Goal: Information Seeking & Learning: Understand process/instructions

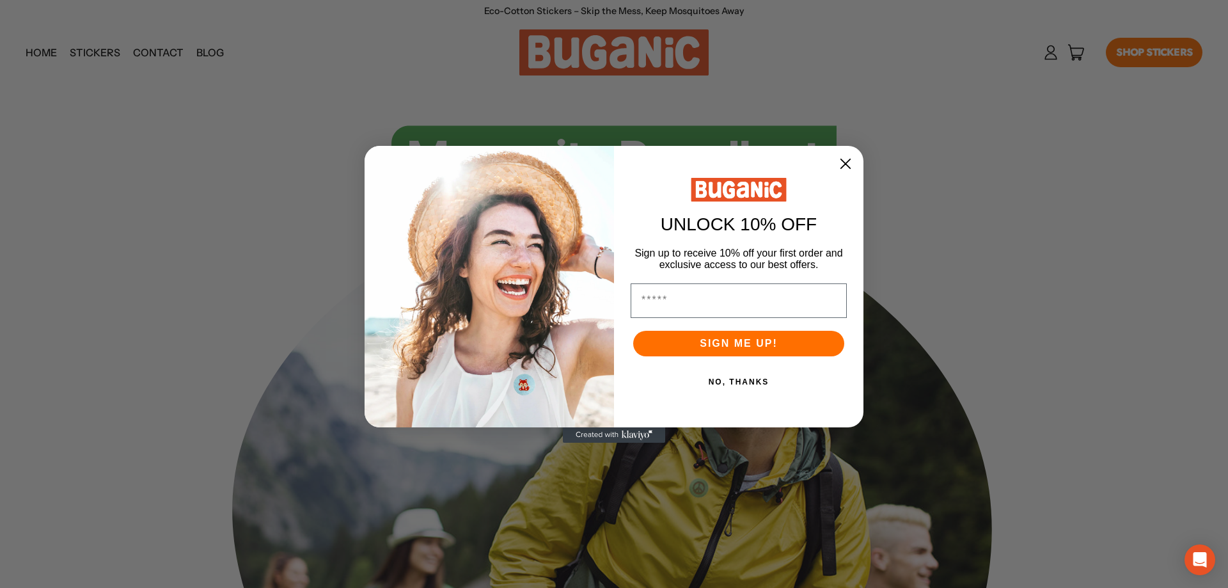
click at [843, 163] on circle "Close dialog" at bounding box center [846, 163] width 22 height 22
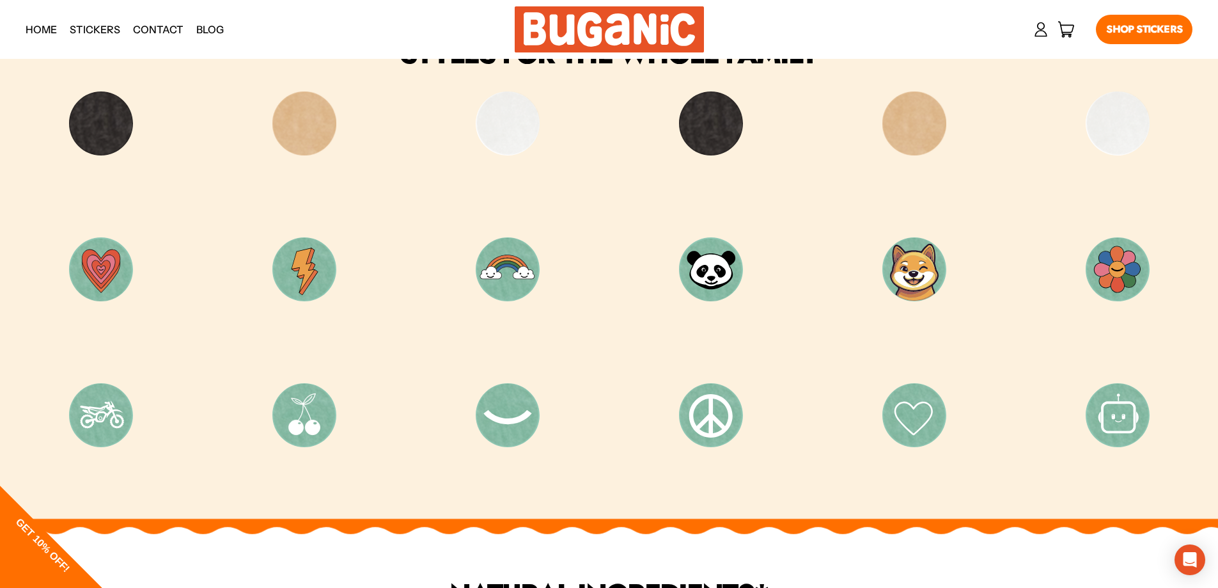
scroll to position [8538, 0]
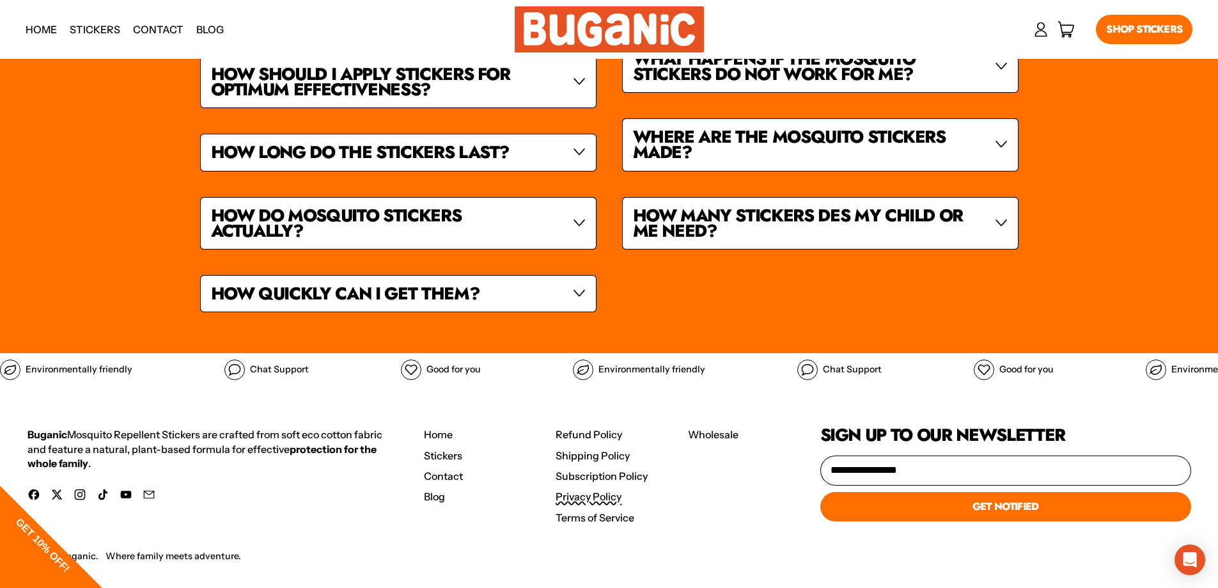
click at [588, 490] on link "Privacy Policy" at bounding box center [589, 496] width 66 height 13
click at [586, 511] on link "Terms of Service" at bounding box center [595, 517] width 79 height 13
click at [595, 428] on link "Refund Policy" at bounding box center [589, 434] width 67 height 13
click at [599, 449] on link "Shipping Policy" at bounding box center [593, 455] width 74 height 13
click at [601, 469] on link "Subscription Policy" at bounding box center [602, 475] width 92 height 13
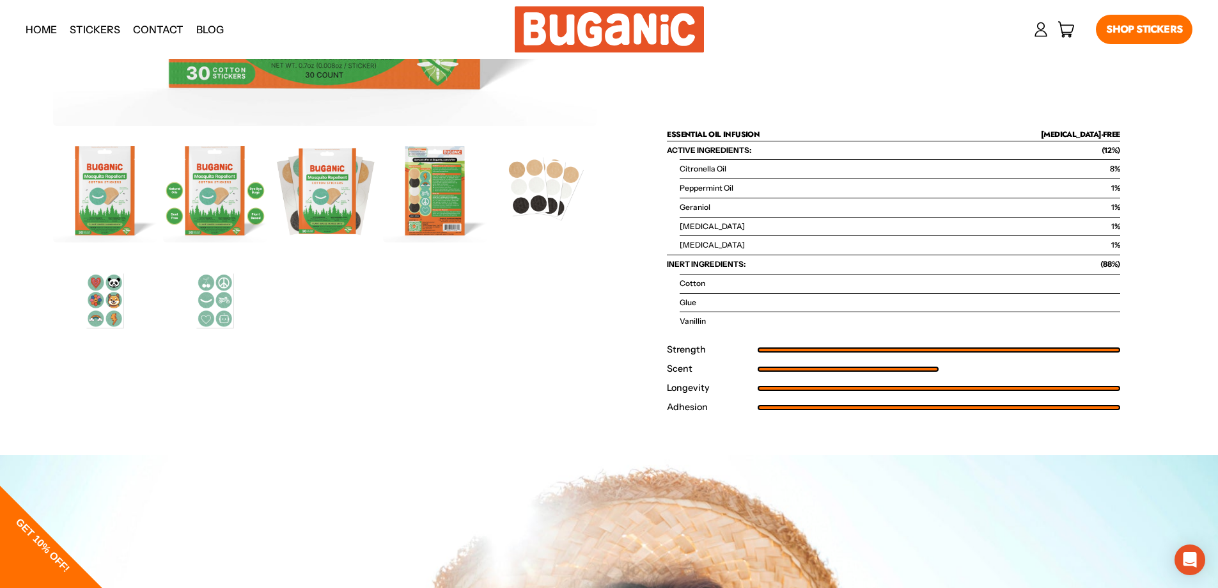
scroll to position [0, 0]
